Goal: Task Accomplishment & Management: Manage account settings

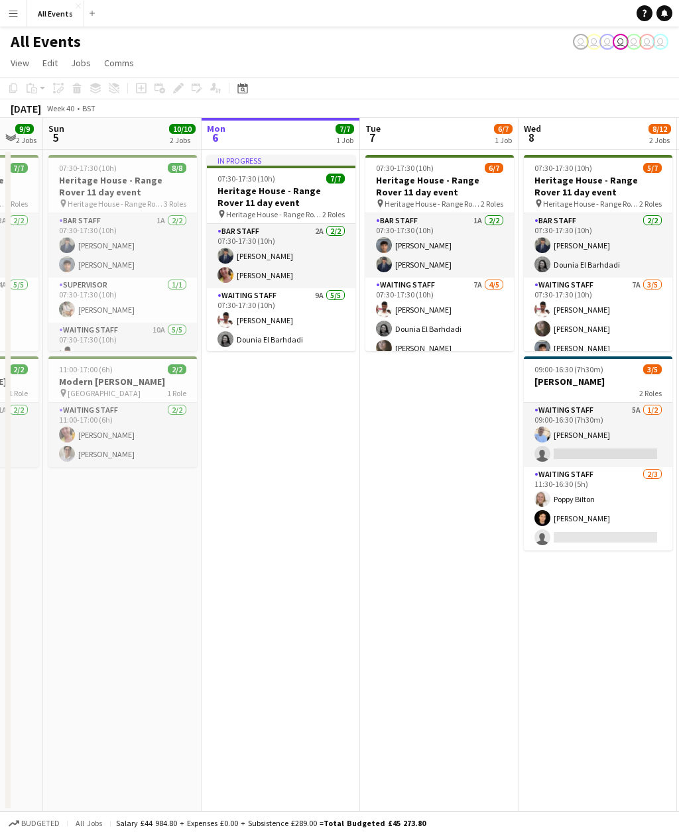
click at [463, 249] on app-card-role "Bar Staff 1A [DATE] 07:30-17:30 (10h) [PERSON_NAME] [PERSON_NAME]" at bounding box center [439, 245] width 148 height 64
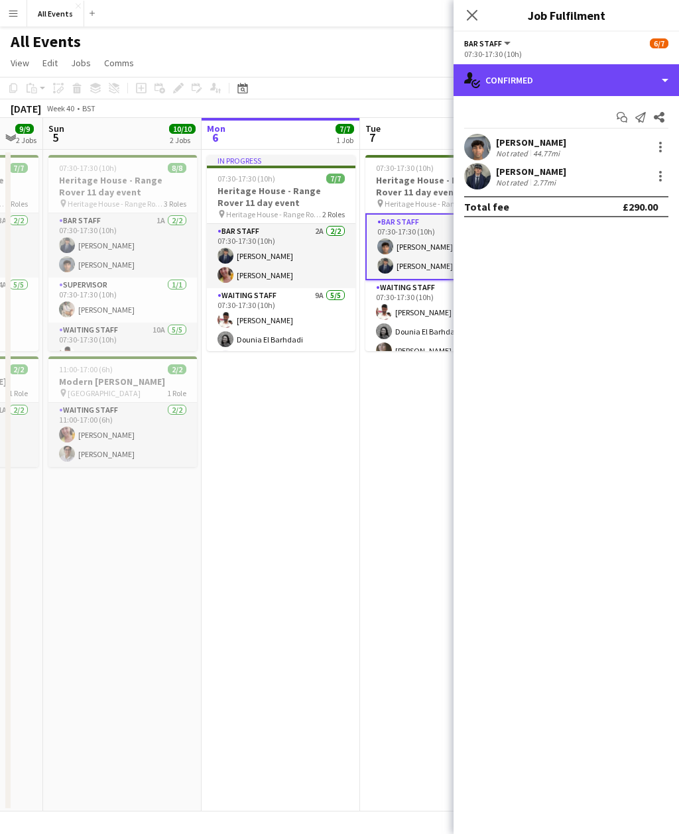
click at [625, 76] on div "single-neutral-actions-check-2 Confirmed" at bounding box center [565, 80] width 225 height 32
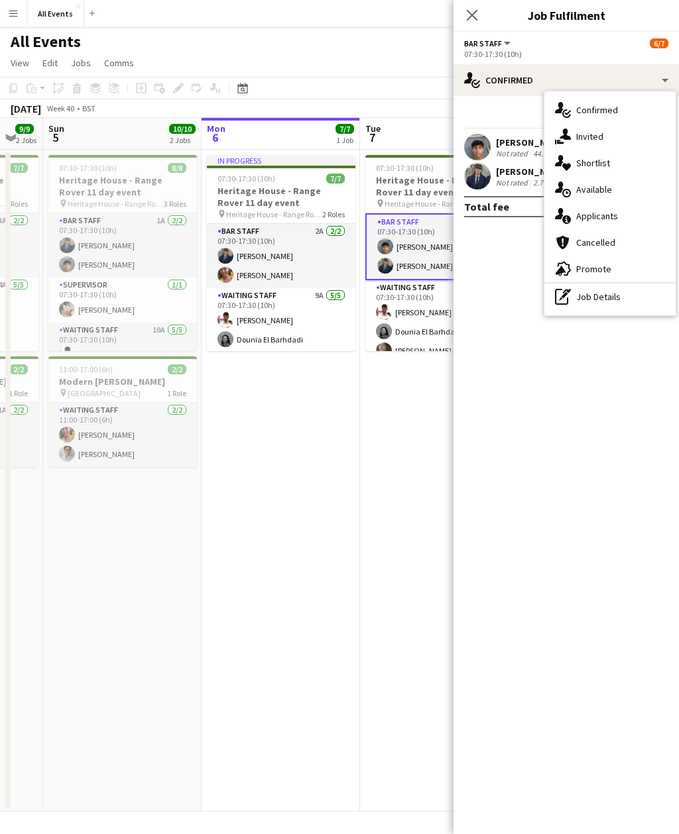
click at [624, 217] on div "single-neutral-actions-information Applicants" at bounding box center [609, 216] width 131 height 27
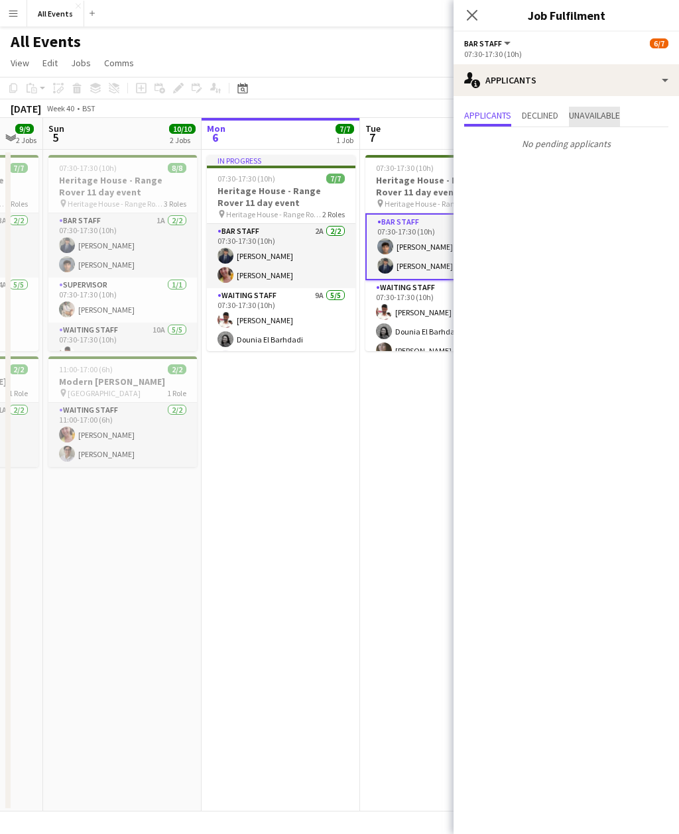
click at [601, 113] on span "Unavailable" at bounding box center [594, 115] width 51 height 9
click at [498, 120] on span "Applicants" at bounding box center [487, 115] width 47 height 9
click at [419, 341] on app-card-role "Waiting Staff 7A [DATE] 07:30-17:30 (10h) [PERSON_NAME] Dounia El Barhdadi [PER…" at bounding box center [439, 341] width 148 height 122
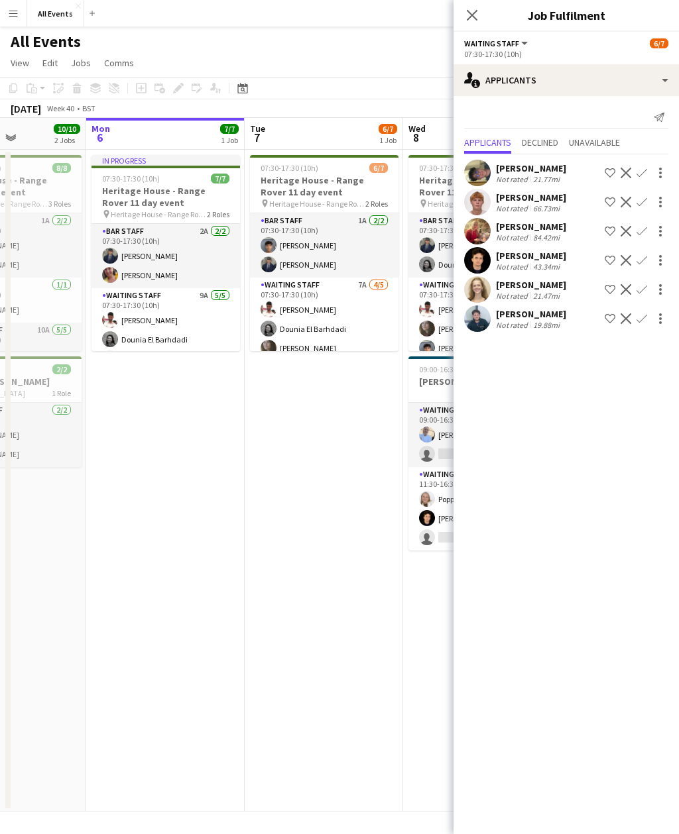
scroll to position [0, 392]
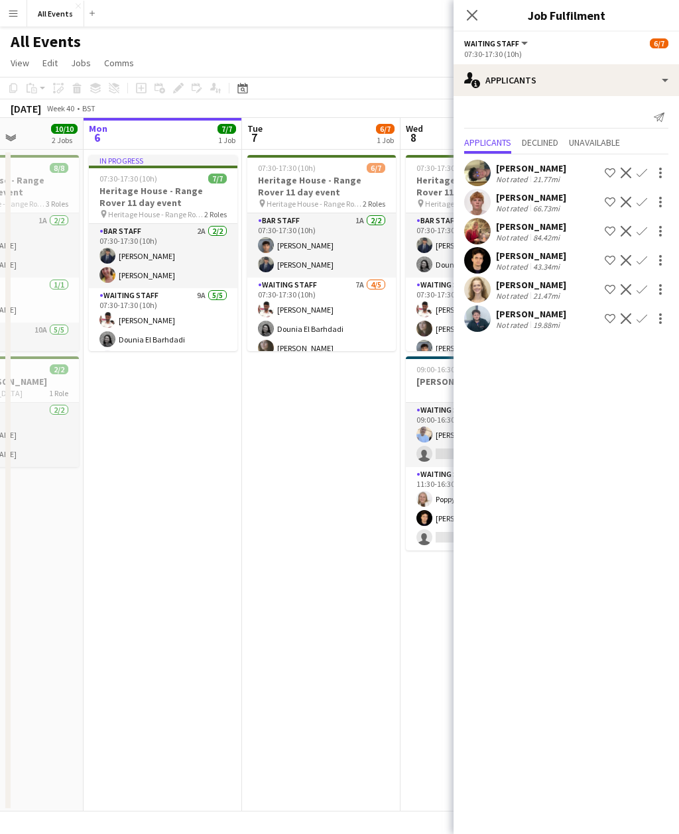
click at [361, 322] on app-card-role "Waiting Staff 7A [DATE] 07:30-17:30 (10h) [PERSON_NAME] Dounia El Barhdadi [PER…" at bounding box center [321, 339] width 148 height 122
click at [494, 325] on div "[PERSON_NAME] Not rated 19.88mi Shortlist crew Decline Confirm" at bounding box center [565, 319] width 225 height 27
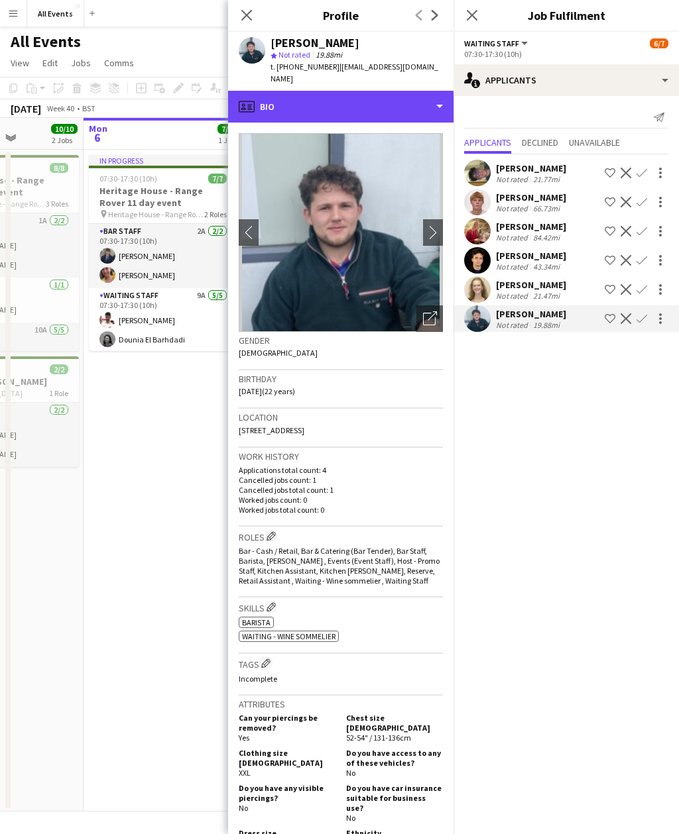
click at [366, 99] on div "profile Bio" at bounding box center [340, 107] width 225 height 32
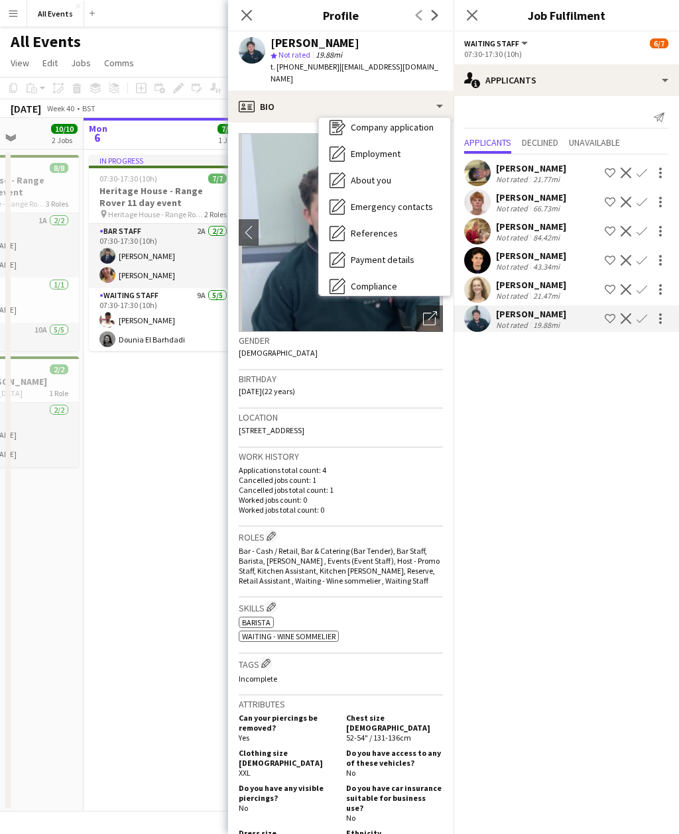
click at [385, 360] on span "Calendar" at bounding box center [368, 366] width 35 height 12
